Goal: Task Accomplishment & Management: Complete application form

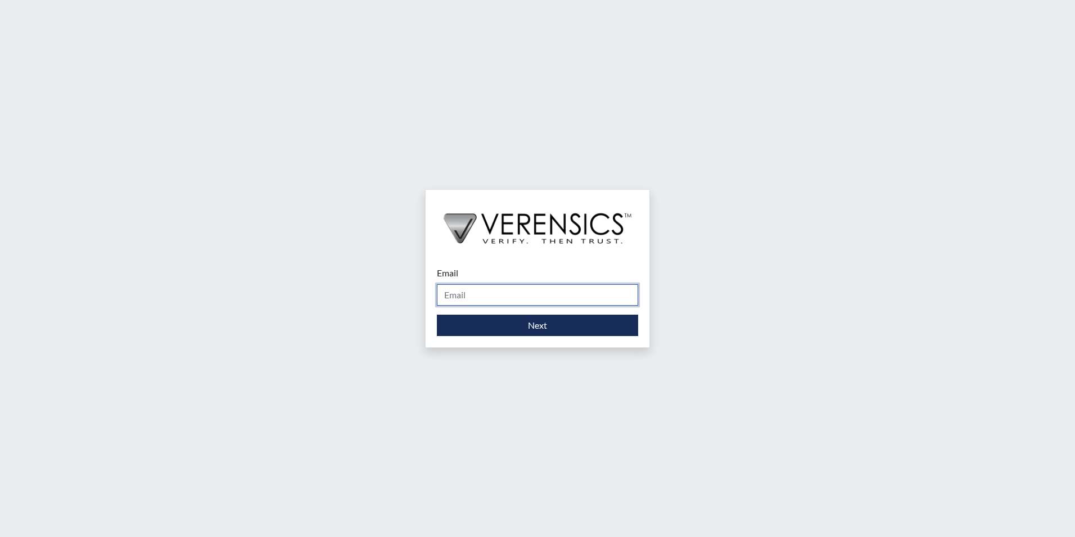
click at [508, 300] on input "Email" at bounding box center [537, 294] width 201 height 21
type input "[EMAIL_ADDRESS][PERSON_NAME][DOMAIN_NAME]"
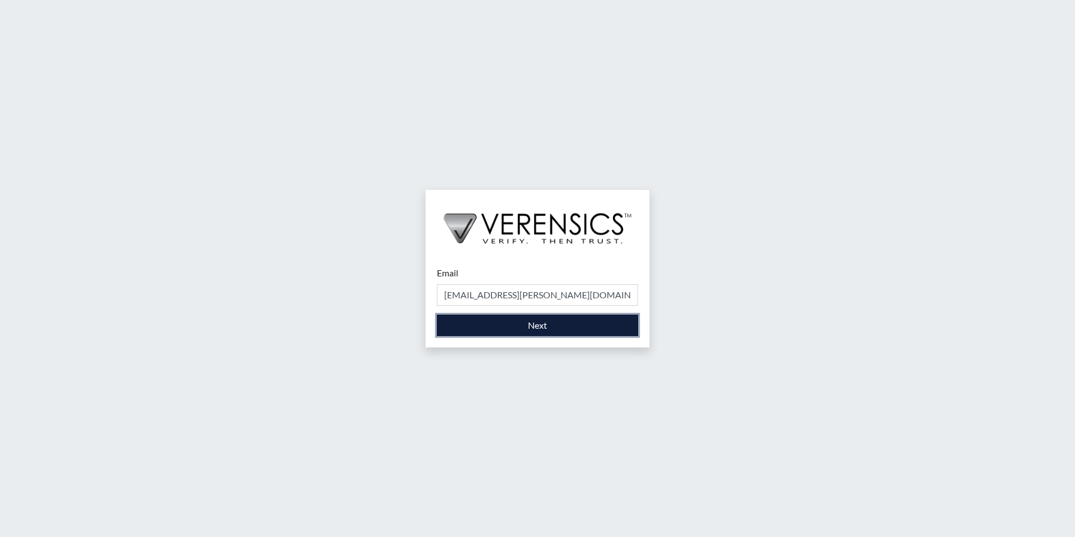
click at [506, 328] on button "Next" at bounding box center [537, 324] width 201 height 21
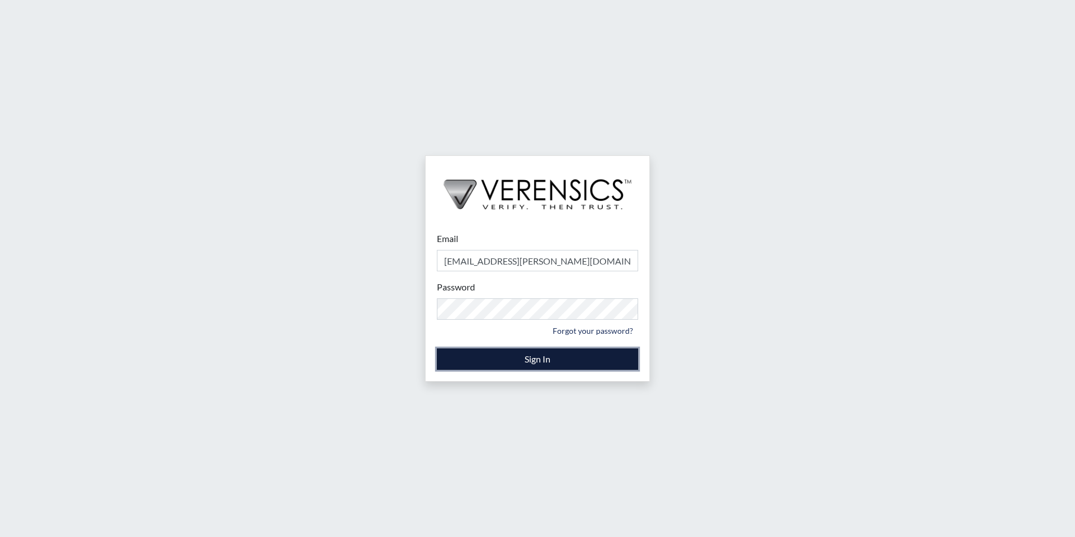
click at [506, 350] on button "Sign In" at bounding box center [537, 358] width 201 height 21
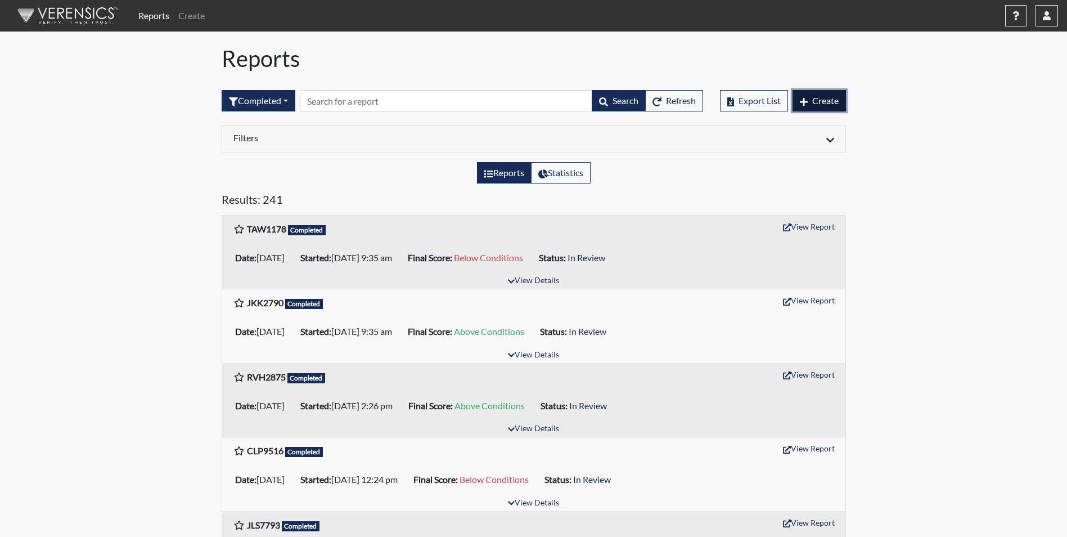
click at [820, 102] on span "Create" at bounding box center [825, 100] width 26 height 11
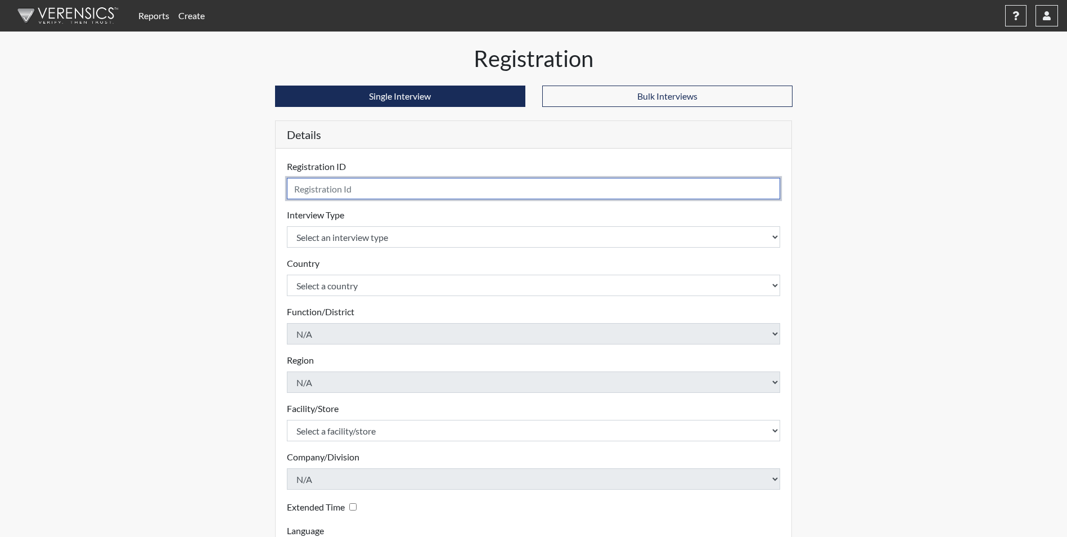
click at [341, 183] on input "text" at bounding box center [534, 188] width 494 height 21
type input "CLP9516"
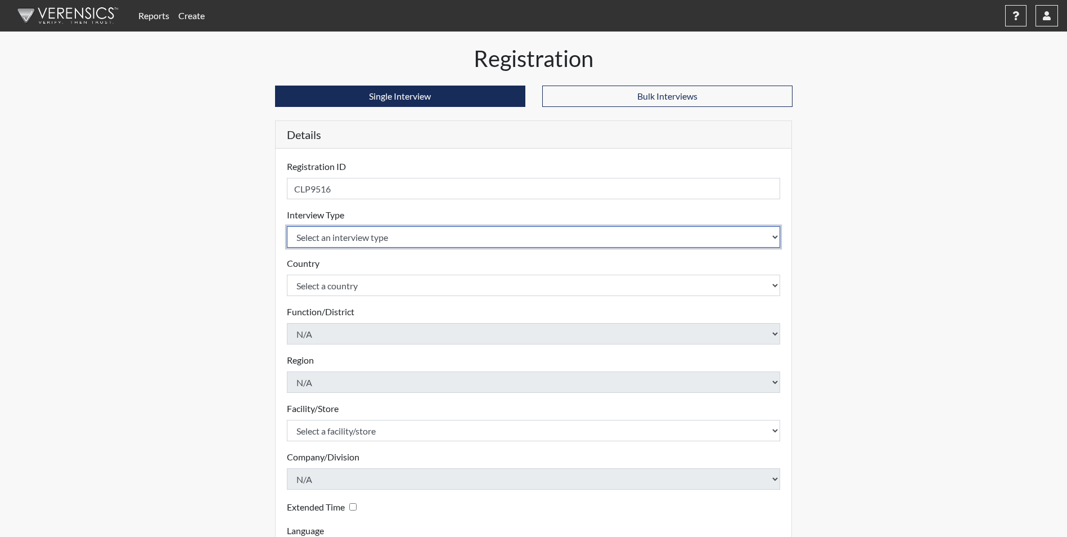
click at [329, 237] on select "Select an interview type Corrections Pre-Employment" at bounding box center [534, 236] width 494 height 21
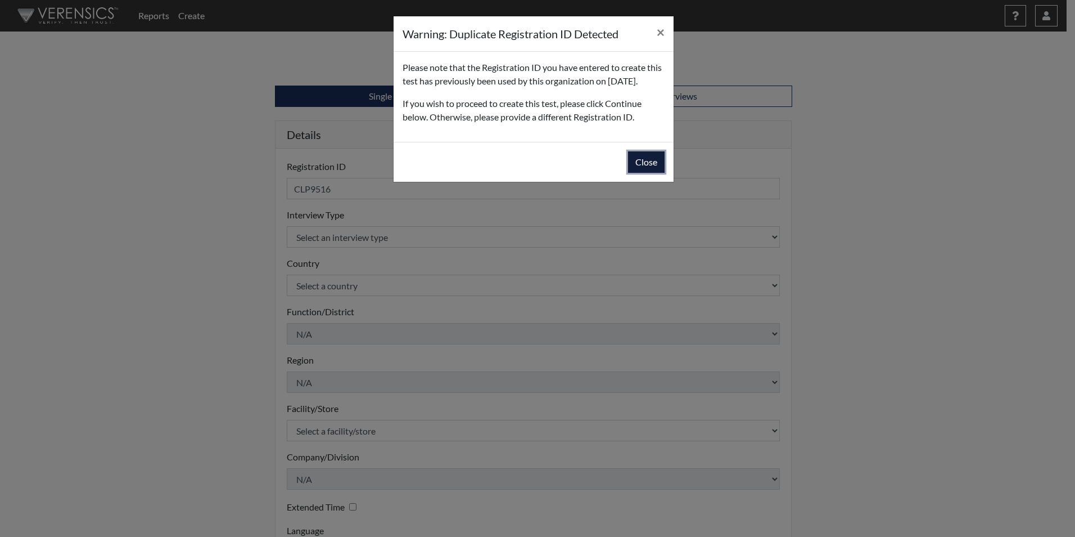
click at [643, 173] on button "Close" at bounding box center [646, 161] width 37 height 21
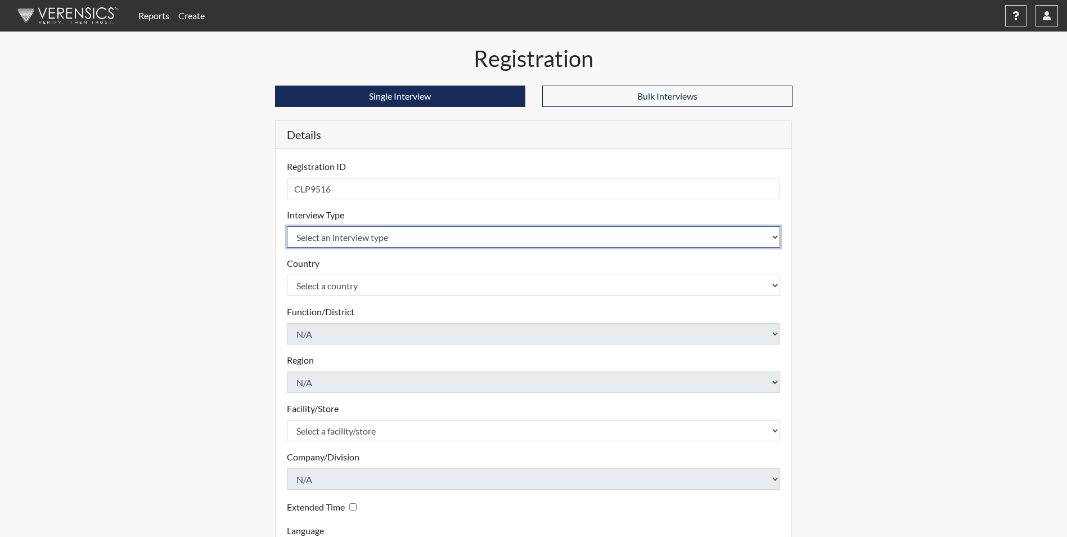
click at [330, 239] on select "Select an interview type Corrections Pre-Employment" at bounding box center [534, 236] width 494 height 21
select select "ff733e93-e1bf-11ea-9c9f-0eff0cf7eb8f"
click at [287, 226] on select "Select an interview type Corrections Pre-Employment" at bounding box center [534, 236] width 494 height 21
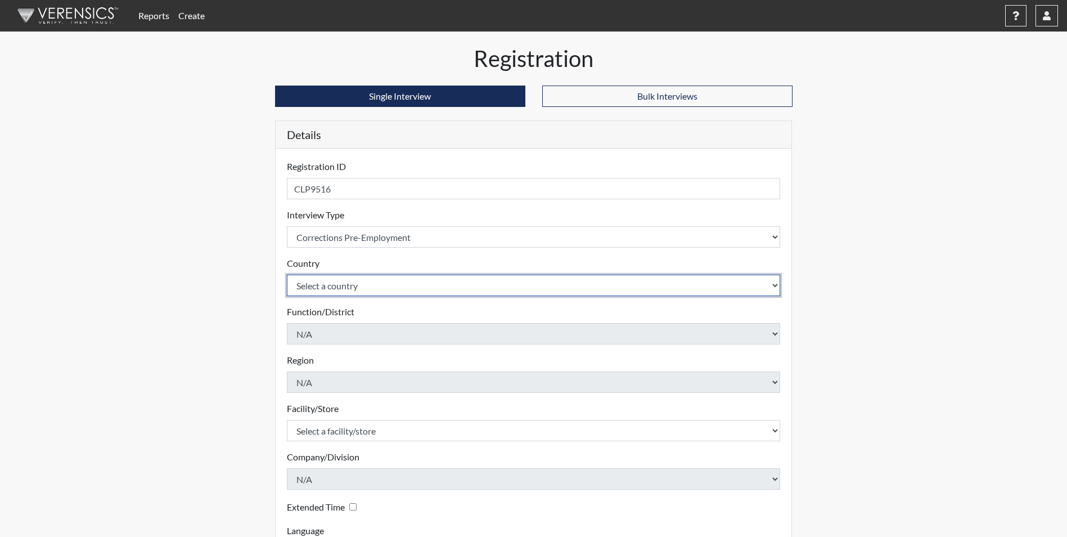
click at [315, 283] on select "Select a country [GEOGRAPHIC_DATA] [GEOGRAPHIC_DATA]" at bounding box center [534, 284] width 494 height 21
select select "united-states-of-[GEOGRAPHIC_DATA]"
click at [287, 274] on select "Select a country [GEOGRAPHIC_DATA] [GEOGRAPHIC_DATA]" at bounding box center [534, 284] width 494 height 21
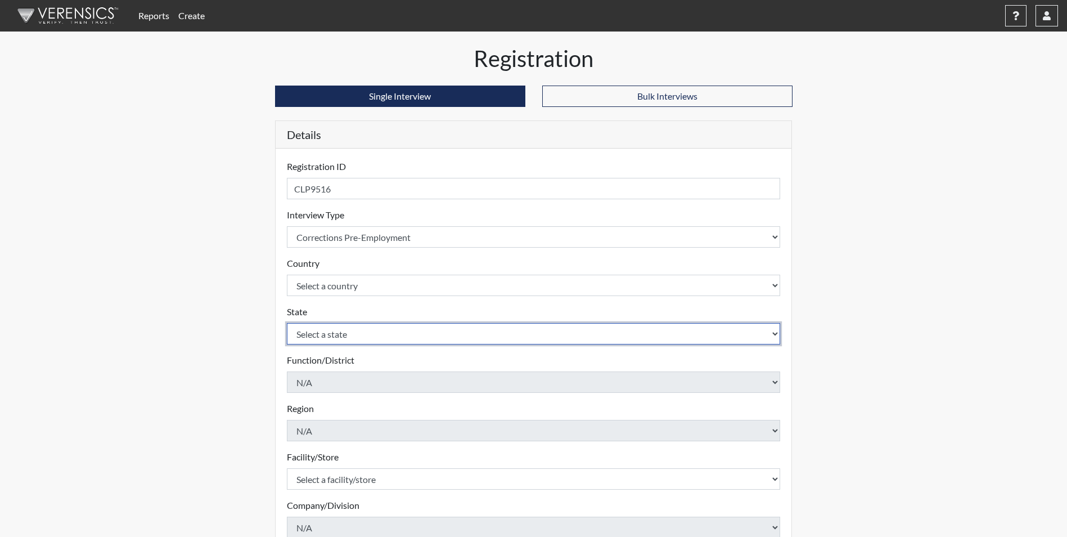
drag, startPoint x: 317, startPoint y: 297, endPoint x: 312, endPoint y: 335, distance: 37.4
click at [312, 335] on select "Select a state [US_STATE] [US_STATE] [US_STATE] [US_STATE] [US_STATE] [US_STATE…" at bounding box center [534, 333] width 494 height 21
select select "GA"
click at [287, 323] on select "Select a state [US_STATE] [US_STATE] [US_STATE] [US_STATE] [US_STATE] [US_STATE…" at bounding box center [534, 333] width 494 height 21
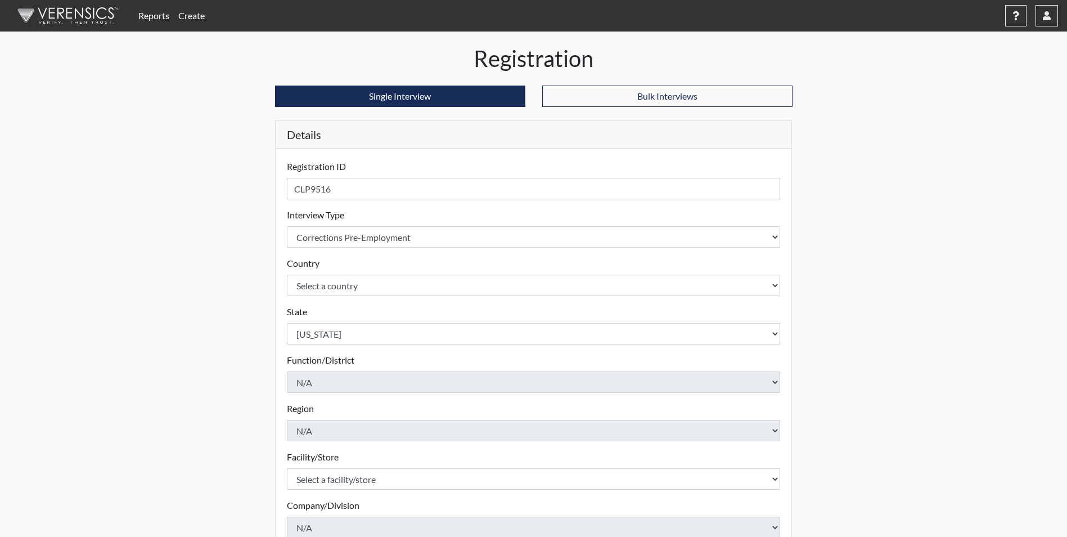
click at [260, 363] on div "Registration Single Interview Bulk Interviews Details Registration ID CLP9516 P…" at bounding box center [533, 363] width 641 height 636
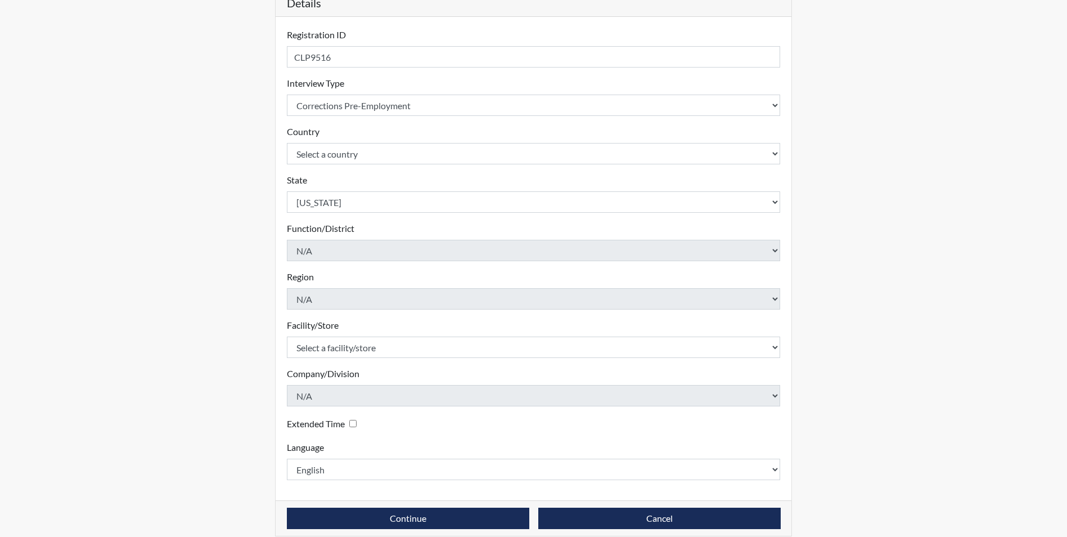
scroll to position [145, 0]
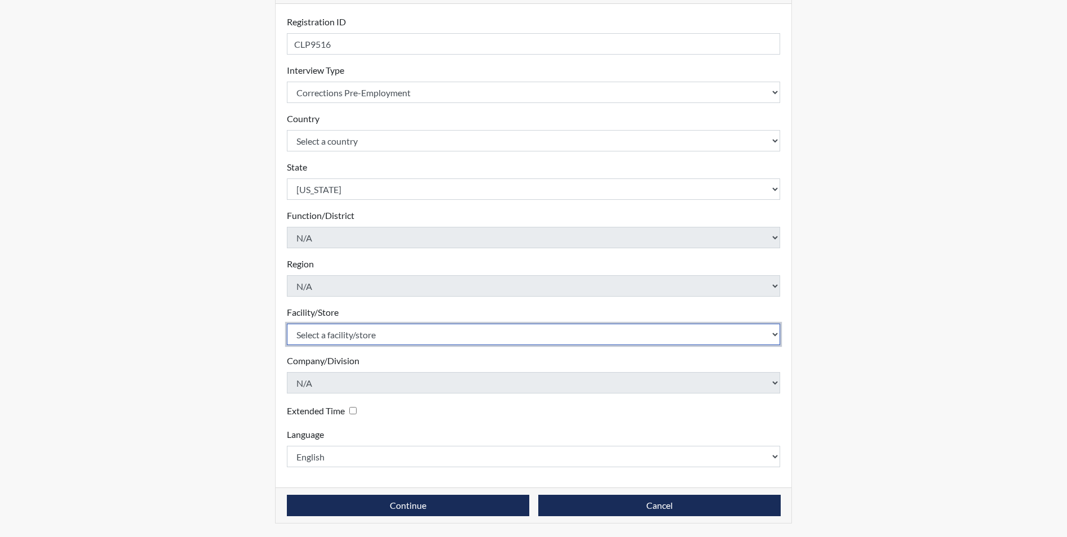
click at [329, 338] on select "Select a facility/store Augusta SMP" at bounding box center [534, 333] width 494 height 21
select select "171ae632-e4c4-4d72-8399-7d980dd64d0f"
click at [287, 323] on select "Select a facility/store Augusta SMP" at bounding box center [534, 333] width 494 height 21
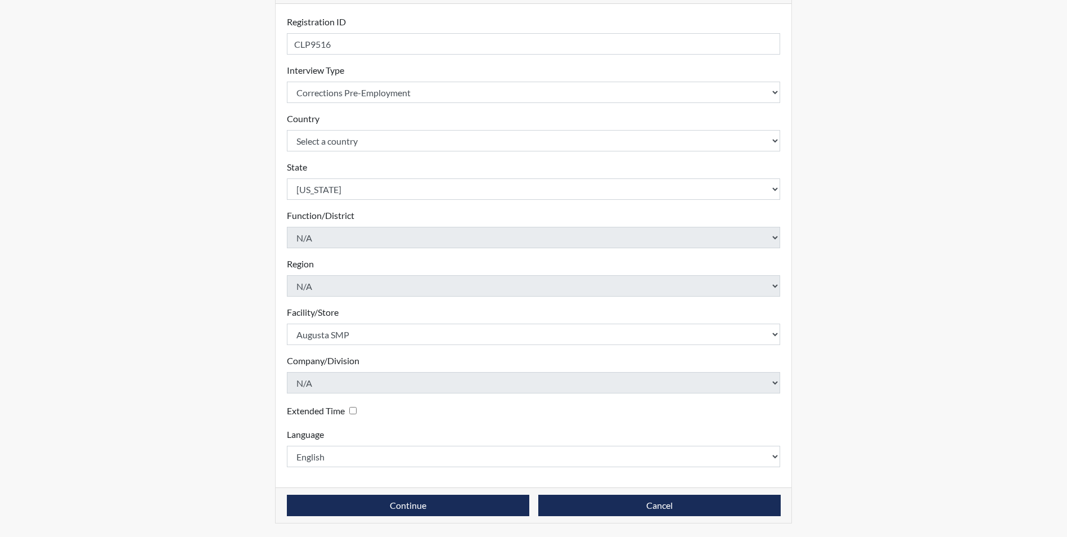
click at [237, 355] on div "Registration Single Interview Bulk Interviews Details Registration ID CLP9516 P…" at bounding box center [533, 218] width 641 height 636
click at [416, 505] on button "Continue" at bounding box center [408, 504] width 242 height 21
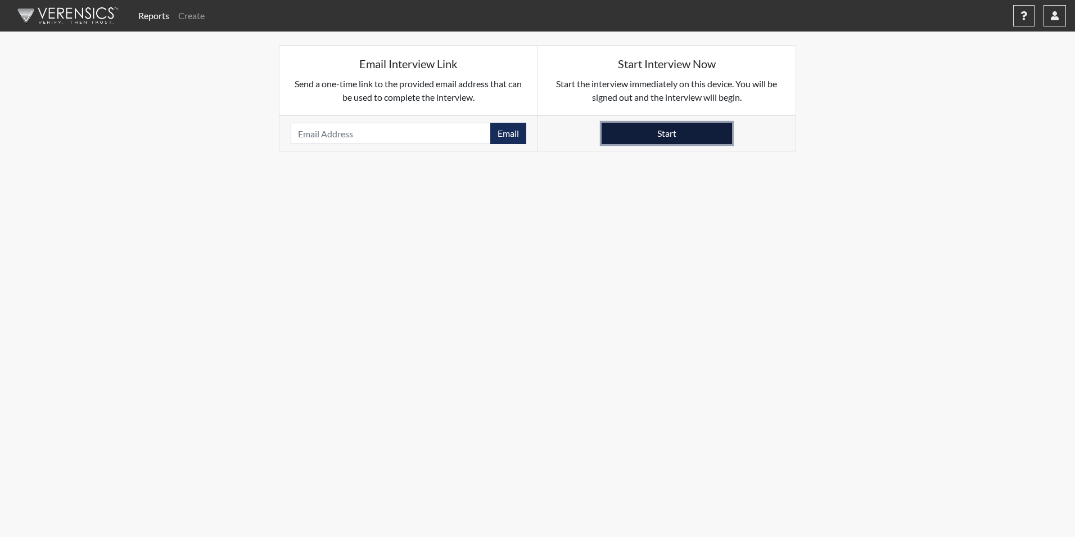
click at [669, 136] on button "Start" at bounding box center [667, 133] width 130 height 21
